Goal: Task Accomplishment & Management: Manage account settings

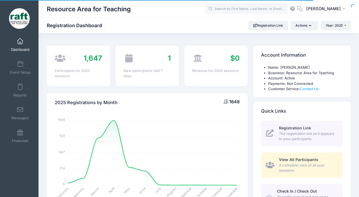
select select
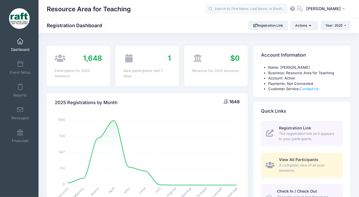
scroll to position [71, 0]
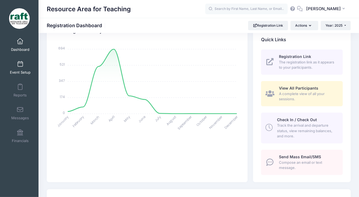
click at [21, 67] on link "Event Setup" at bounding box center [20, 67] width 26 height 19
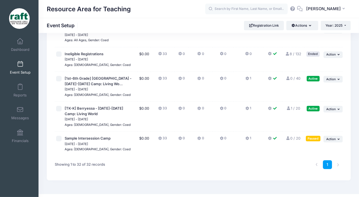
scroll to position [830, 0]
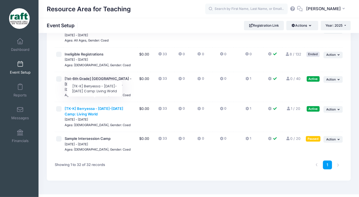
click at [95, 106] on span "[TK-K] Berryessa - [DATE]-[DATE] Camp: Living World" at bounding box center [94, 111] width 59 height 10
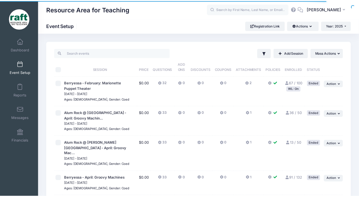
scroll to position [830, 0]
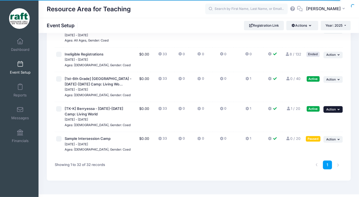
click at [337, 106] on button "... Action" at bounding box center [332, 109] width 19 height 7
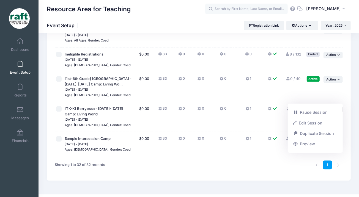
click at [294, 106] on link "1 / 20 Full" at bounding box center [293, 108] width 14 height 4
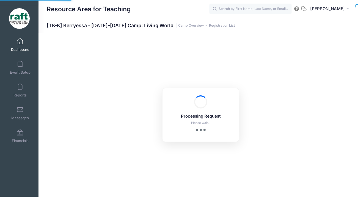
select select "10"
